Goal: Task Accomplishment & Management: Manage account settings

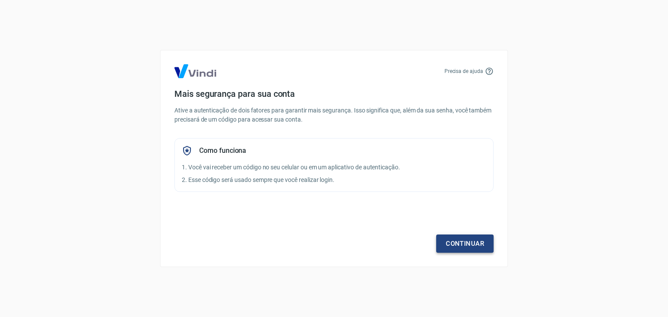
click at [475, 244] on link "Continuar" at bounding box center [464, 244] width 57 height 18
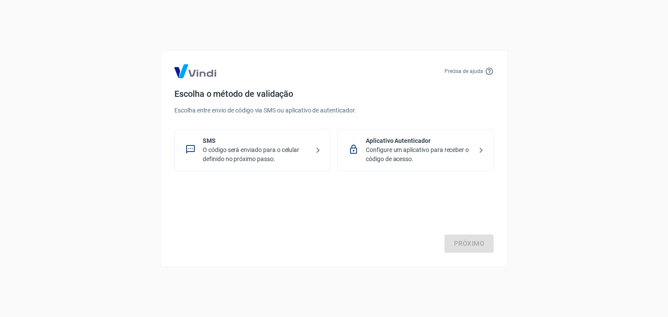
click at [281, 151] on p "O código será enviado para o celular definido no próximo passo." at bounding box center [256, 155] width 107 height 18
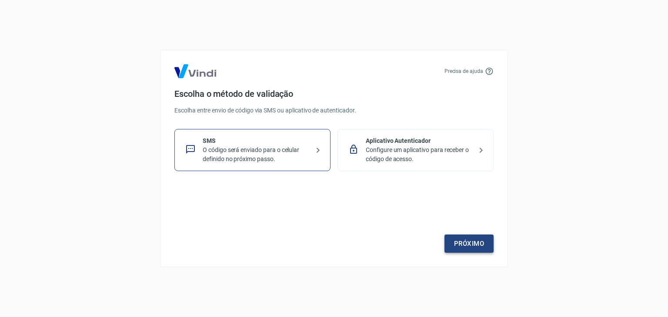
click at [451, 242] on link "Próximo" at bounding box center [468, 244] width 49 height 18
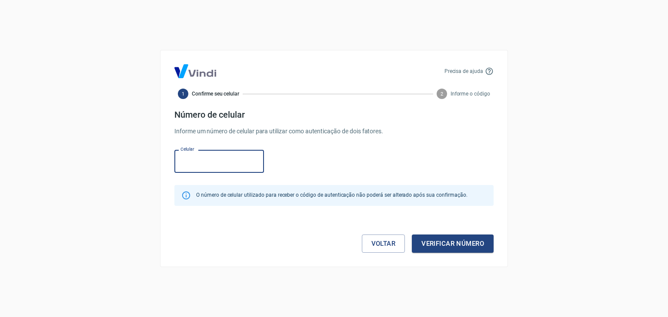
paste input "[PHONE_NUMBER]"
click at [436, 239] on button "Verificar número" at bounding box center [453, 244] width 82 height 18
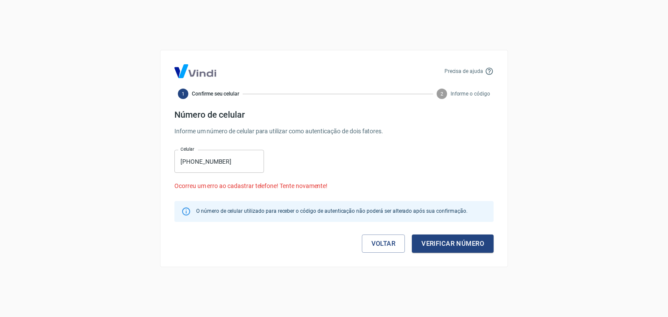
click at [235, 165] on input "[PHONE_NUMBER]" at bounding box center [219, 161] width 90 height 23
drag, startPoint x: 175, startPoint y: 131, endPoint x: 398, endPoint y: 130, distance: 223.0
click at [398, 130] on p "Informe um número de celular para utilizar como autenticação de dois fatores." at bounding box center [333, 131] width 319 height 9
copy p "Informe um número de celular para utilizar como autenticação de dois fatores."
click at [200, 166] on input "[PHONE_NUMBER]" at bounding box center [219, 161] width 90 height 23
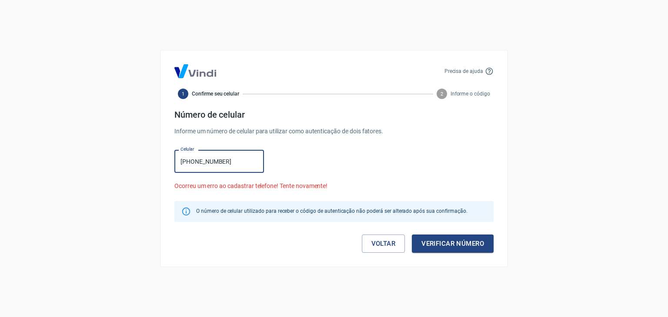
drag, startPoint x: 236, startPoint y: 159, endPoint x: 250, endPoint y: 166, distance: 15.4
click at [236, 159] on input "[PHONE_NUMBER]" at bounding box center [219, 161] width 90 height 23
drag, startPoint x: 239, startPoint y: 163, endPoint x: 167, endPoint y: 160, distance: 71.8
click at [167, 160] on div "Precisa de ajuda 1 Confirme seu celular 2 Informe o código Número de celular In…" at bounding box center [334, 158] width 348 height 217
paste input "62) 9143-0263"
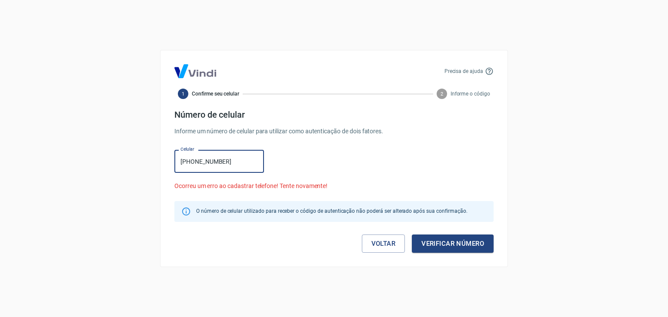
type input "[PHONE_NUMBER]"
click at [144, 162] on div "Precisa de ajuda 1 Confirme seu celular 2 Informe o código Número de celular In…" at bounding box center [334, 158] width 668 height 317
